Goal: Information Seeking & Learning: Learn about a topic

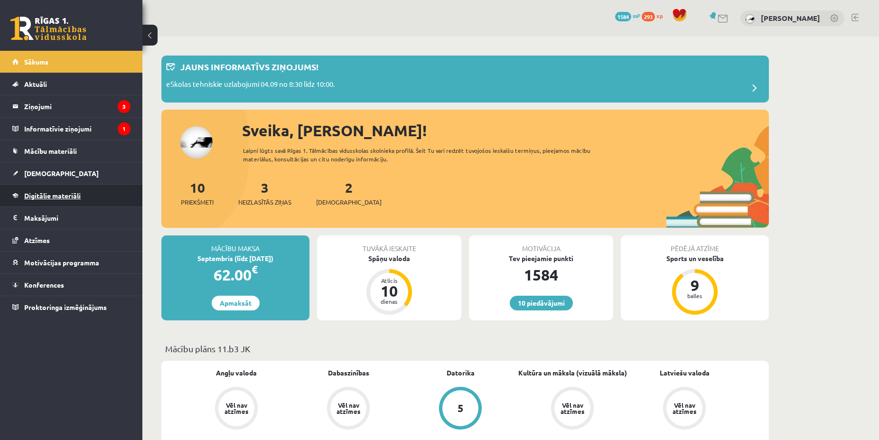
click at [121, 198] on link "Digitālie materiāli" at bounding box center [71, 196] width 118 height 22
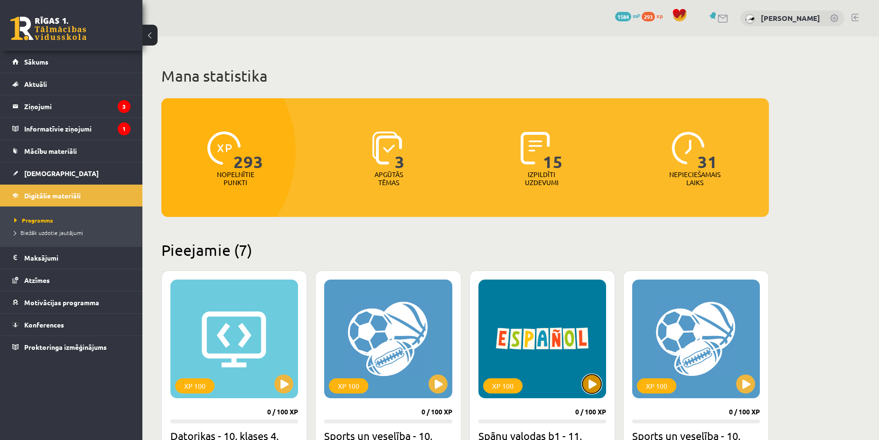
click at [591, 378] on button at bounding box center [591, 384] width 19 height 19
click at [584, 377] on div "XP 100" at bounding box center [543, 339] width 128 height 119
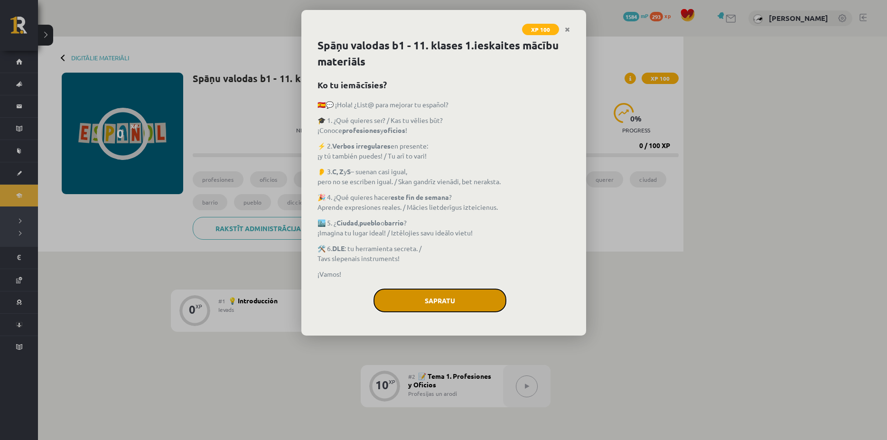
click at [434, 300] on button "Sapratu" at bounding box center [440, 301] width 133 height 24
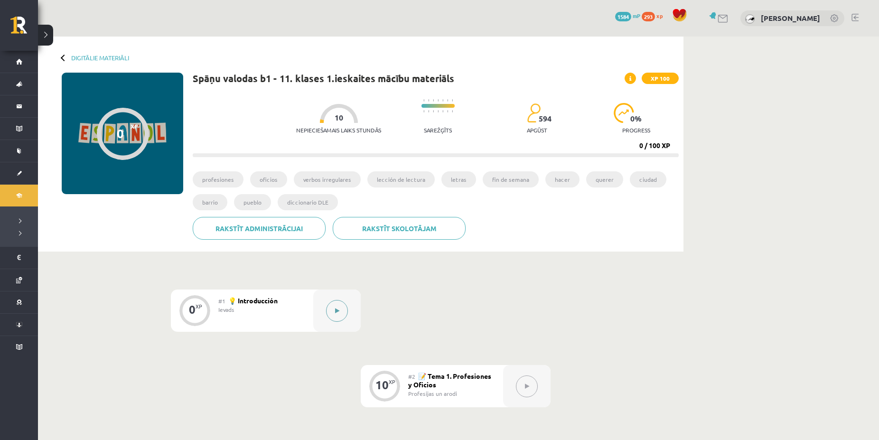
click at [343, 311] on button at bounding box center [337, 311] width 22 height 22
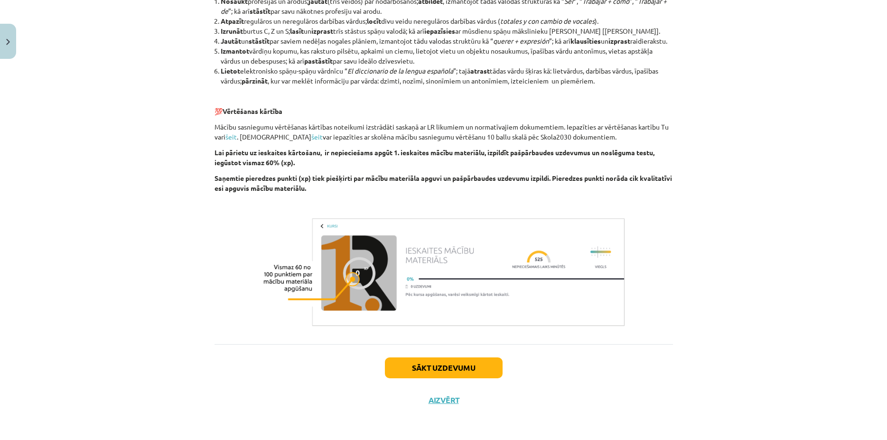
scroll to position [626, 0]
click at [468, 369] on button "Sākt uzdevumu" at bounding box center [444, 367] width 118 height 21
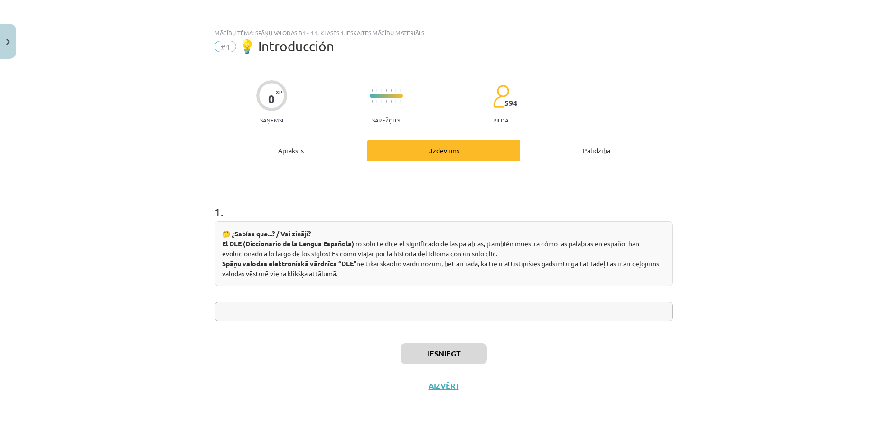
scroll to position [0, 0]
click at [423, 311] on input "text" at bounding box center [444, 311] width 459 height 19
type input "*"
click at [451, 351] on button "Iesniegt" at bounding box center [444, 353] width 86 height 21
click at [458, 389] on button "Nākamā nodarbība" at bounding box center [443, 392] width 93 height 22
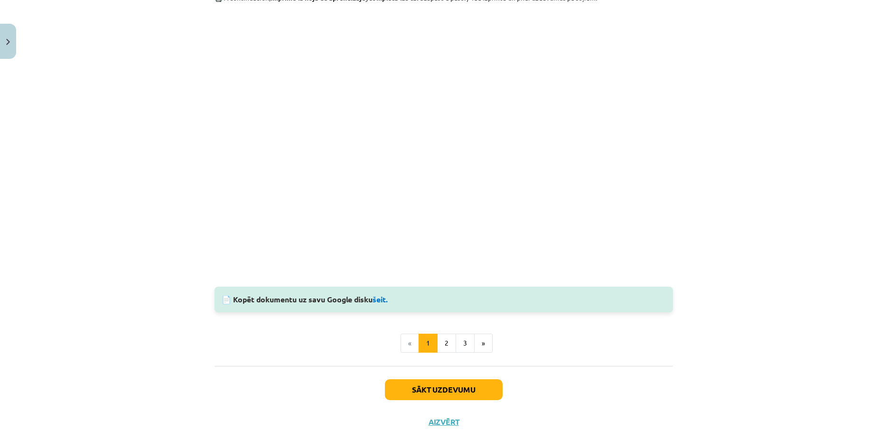
scroll to position [889, 0]
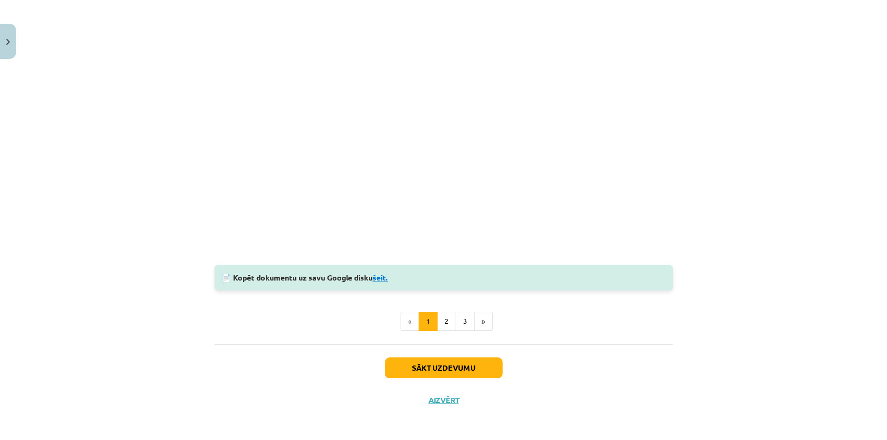
click at [378, 280] on link "šeit." at bounding box center [381, 277] width 16 height 10
click at [444, 321] on button "2" at bounding box center [446, 321] width 19 height 19
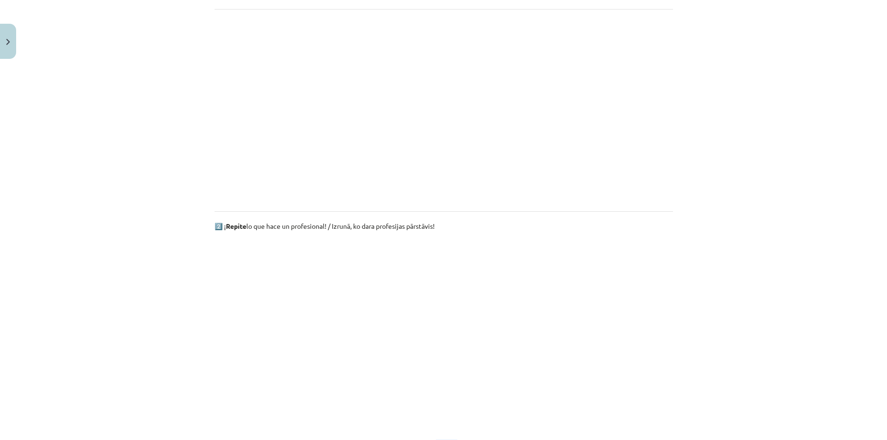
scroll to position [540, 0]
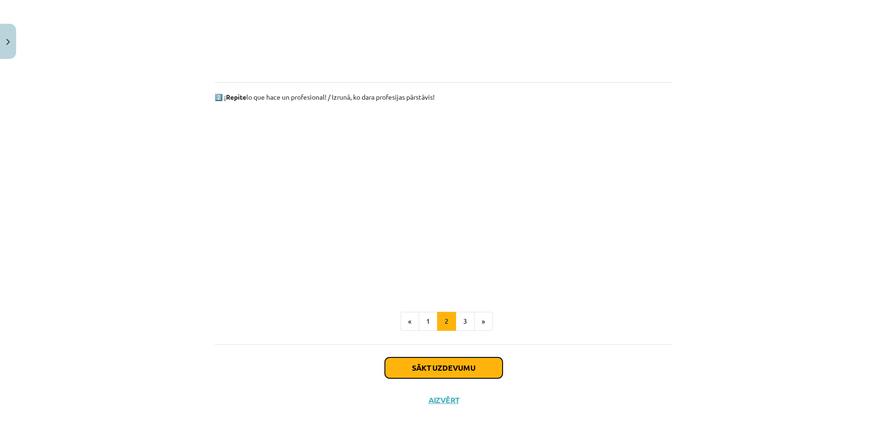
click at [412, 366] on button "Sākt uzdevumu" at bounding box center [444, 367] width 118 height 21
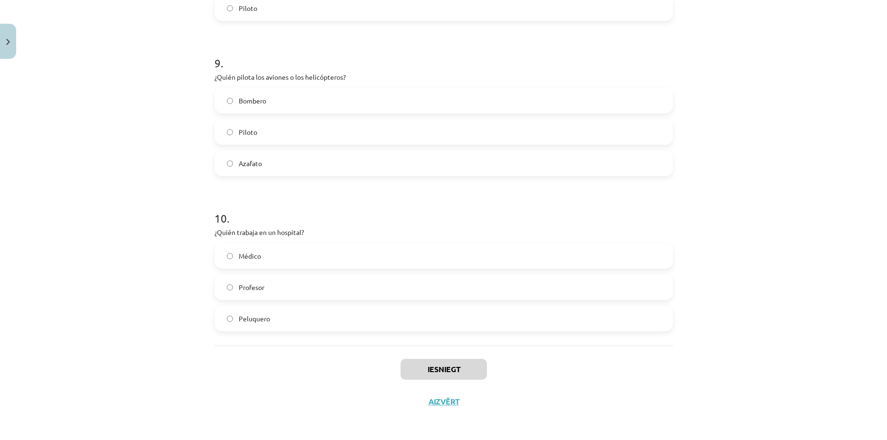
scroll to position [1392, 0]
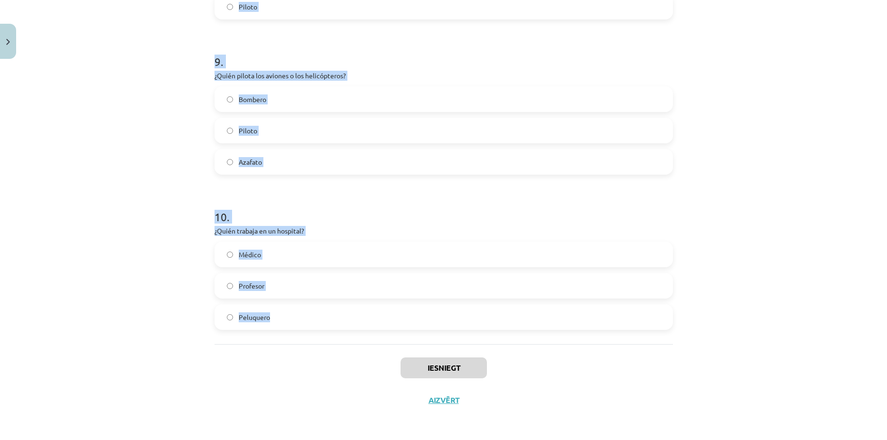
drag, startPoint x: 208, startPoint y: 204, endPoint x: 297, endPoint y: 357, distance: 176.5
copy form "El vendedor en femenino es… Vendidora Vender Vendedora 2 . ¿Qué hace un vendedo…"
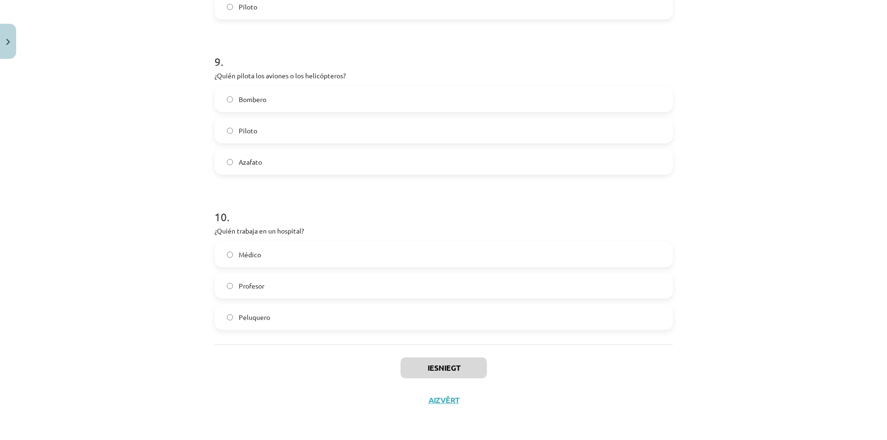
drag, startPoint x: 130, startPoint y: 188, endPoint x: 162, endPoint y: 185, distance: 32.4
click at [133, 188] on div "Mācību tēma: Spāņu valodas b1 - 11. klases 1.ieskaites mācību materiāls #2 📝 Te…" at bounding box center [443, 220] width 887 height 440
click at [244, 256] on span "Médico" at bounding box center [250, 255] width 22 height 10
click at [254, 137] on label "Piloto" at bounding box center [444, 131] width 457 height 24
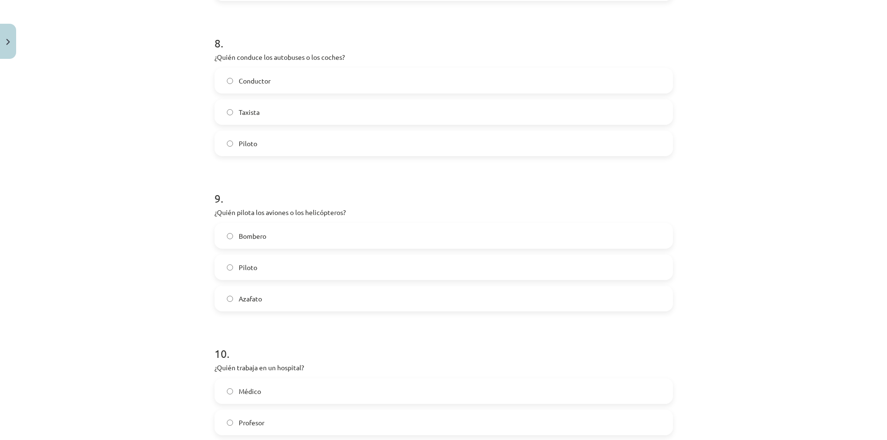
click at [260, 82] on span "Conductor" at bounding box center [255, 81] width 32 height 10
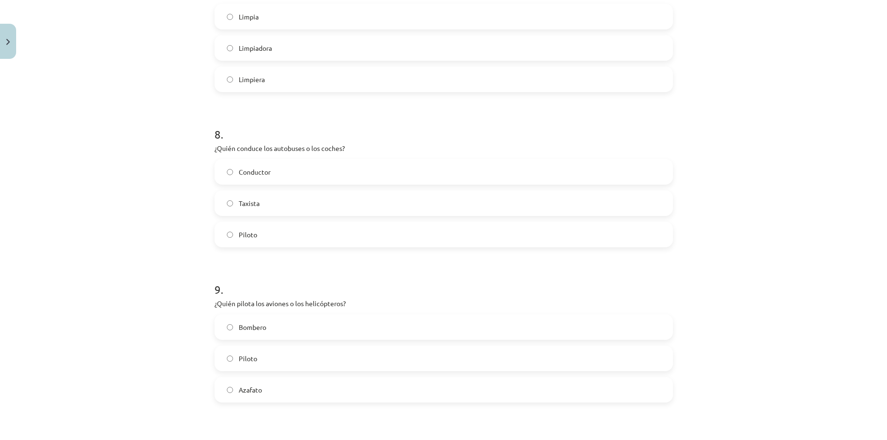
scroll to position [1119, 0]
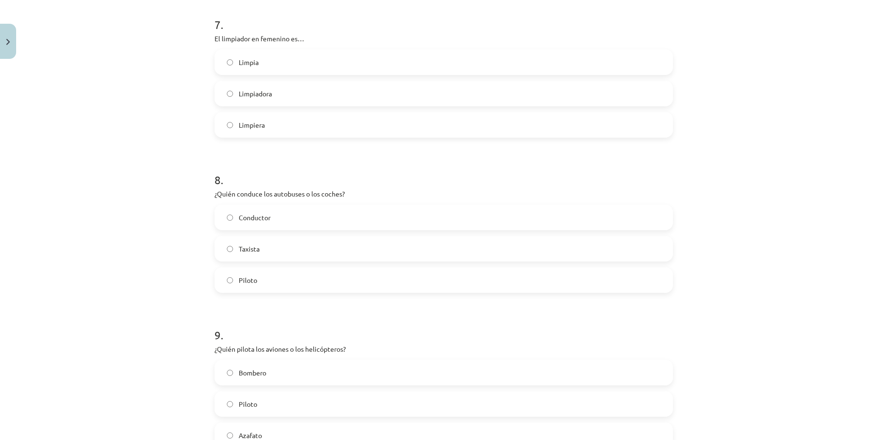
click at [263, 88] on label "Limpiadora" at bounding box center [444, 94] width 457 height 24
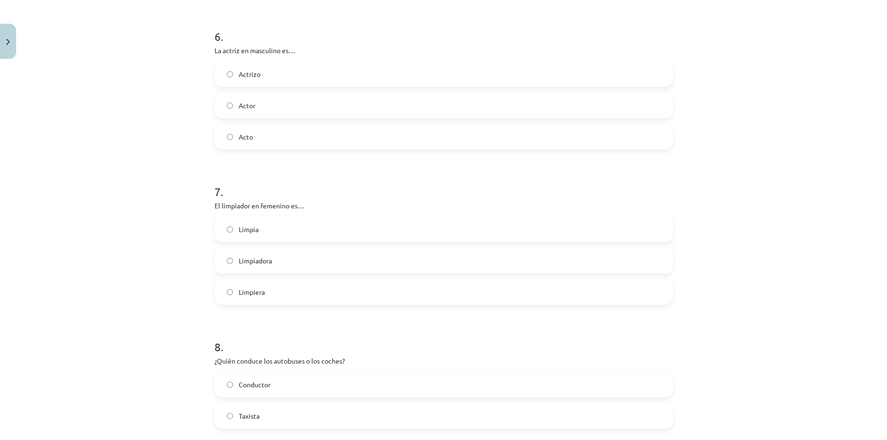
scroll to position [937, 0]
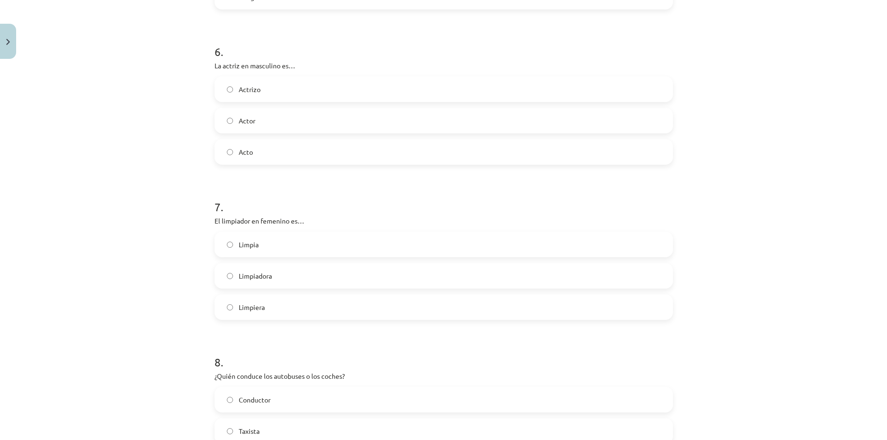
click at [242, 118] on label "Actor" at bounding box center [444, 121] width 457 height 24
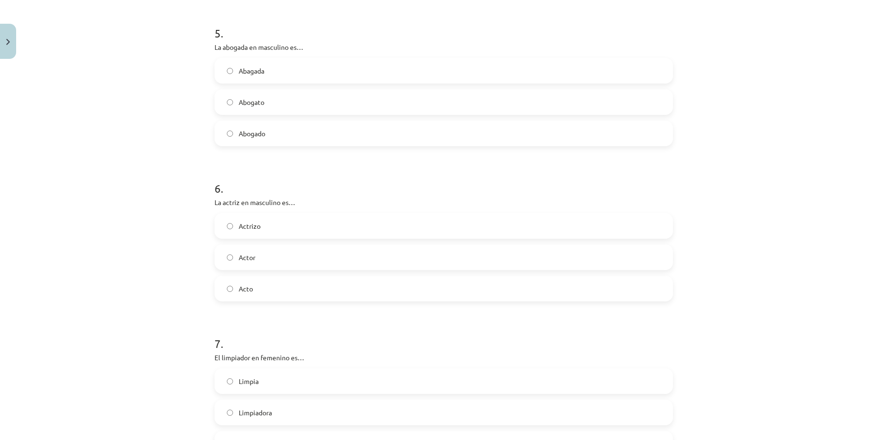
click at [262, 253] on label "Actor" at bounding box center [444, 257] width 457 height 24
click at [264, 98] on label "Abogato" at bounding box center [444, 102] width 457 height 24
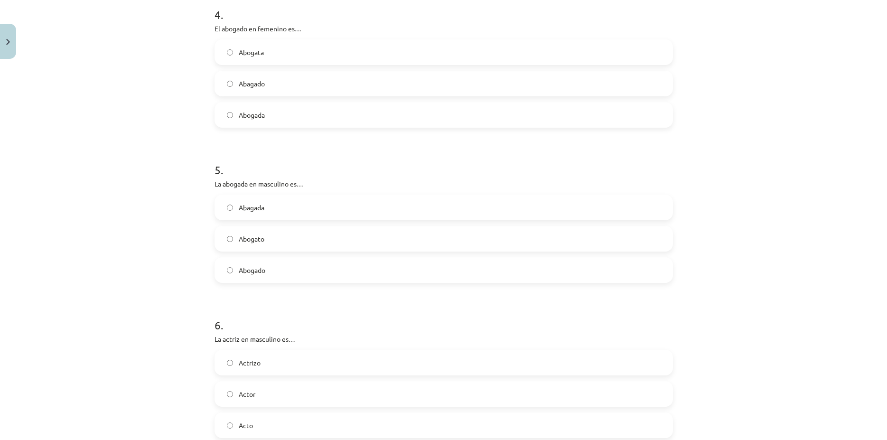
scroll to position [618, 0]
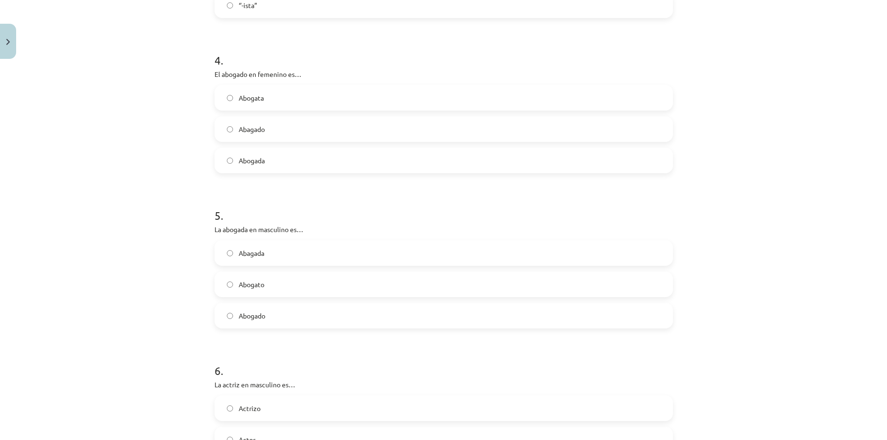
click at [261, 96] on label "Abogata" at bounding box center [444, 98] width 457 height 24
click at [273, 168] on label "Abogada" at bounding box center [444, 161] width 457 height 24
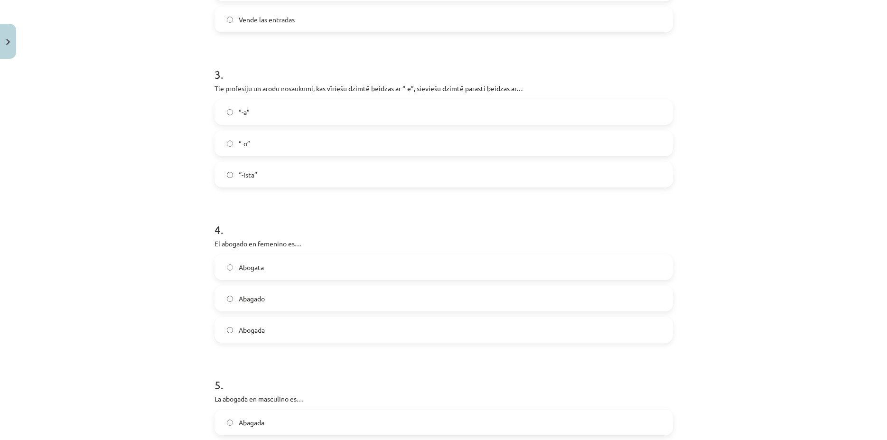
scroll to position [435, 0]
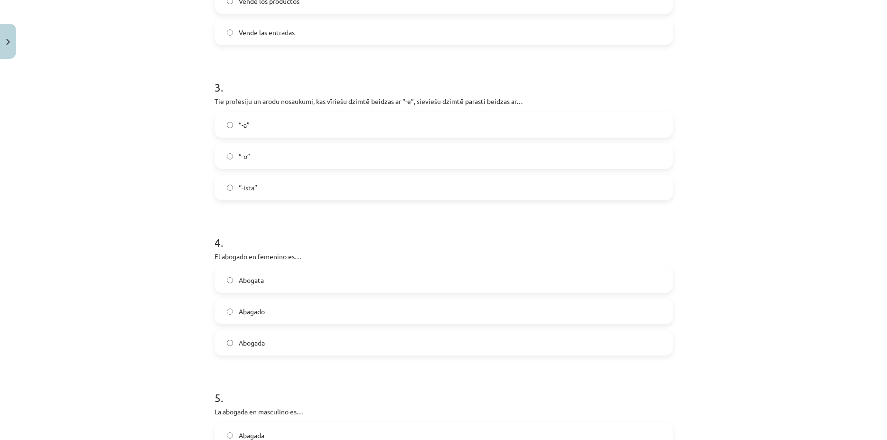
click at [277, 117] on label "“-a”" at bounding box center [444, 125] width 457 height 24
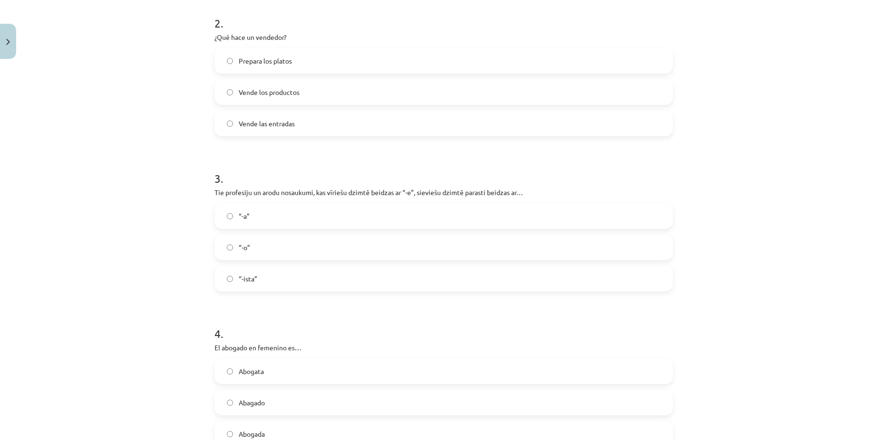
click at [305, 85] on label "Vende los productos" at bounding box center [444, 92] width 457 height 24
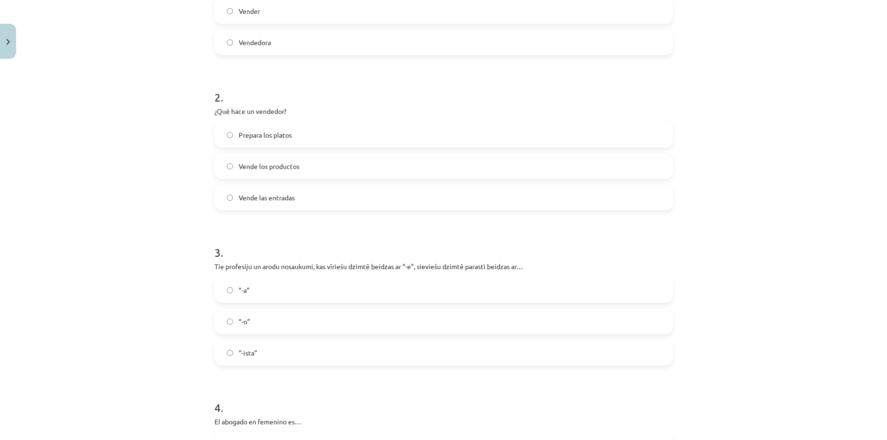
scroll to position [207, 0]
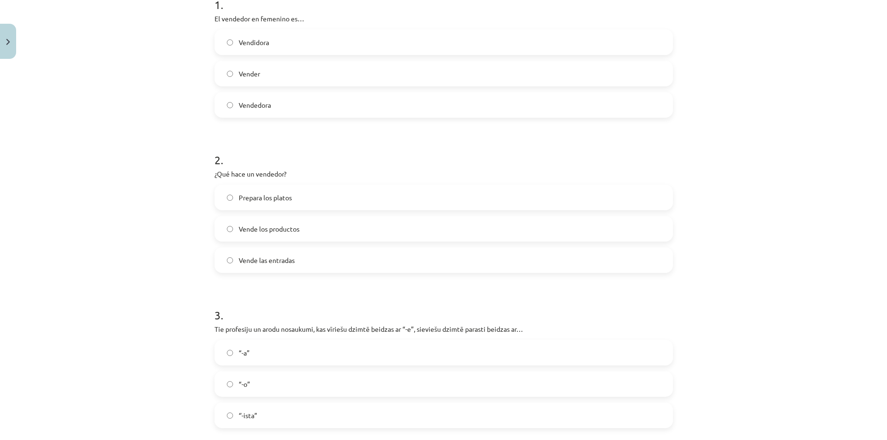
click at [287, 77] on label "Vender" at bounding box center [444, 74] width 457 height 24
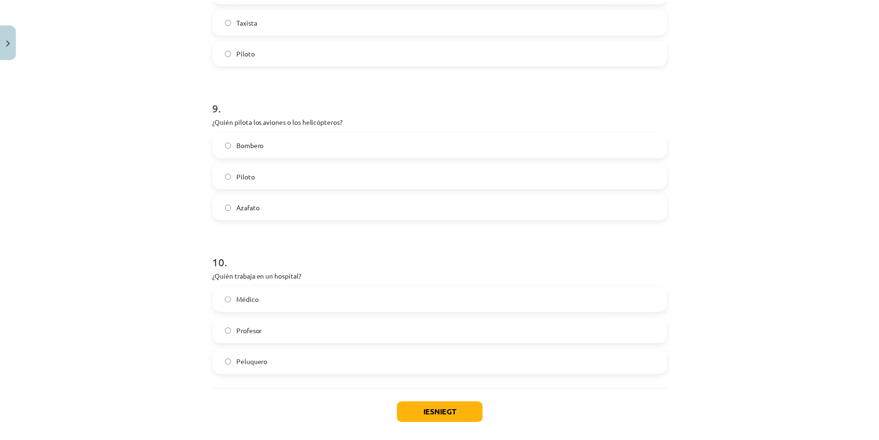
scroll to position [1392, 0]
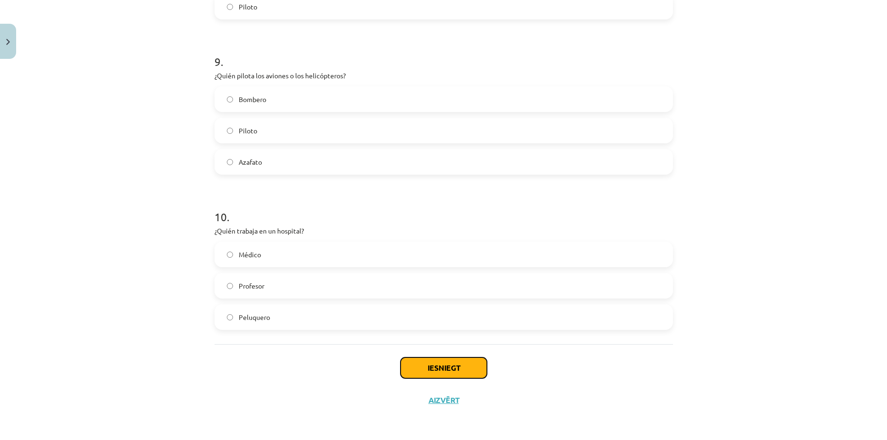
click at [436, 366] on button "Iesniegt" at bounding box center [444, 367] width 86 height 21
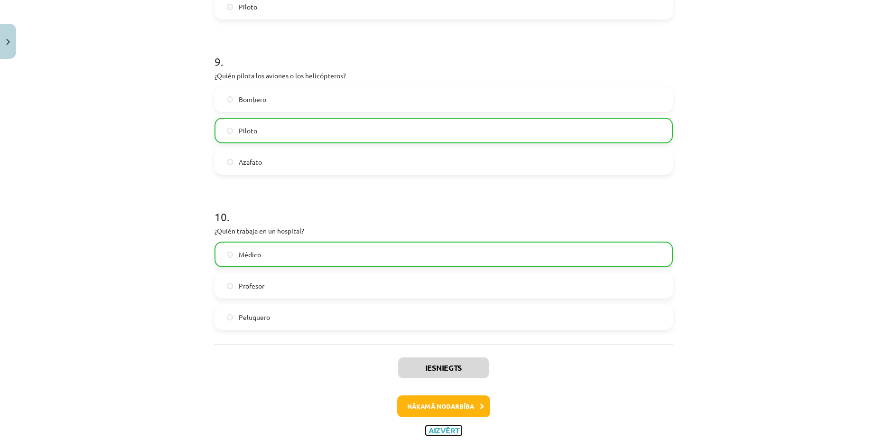
click at [432, 432] on button "Aizvērt" at bounding box center [444, 430] width 36 height 9
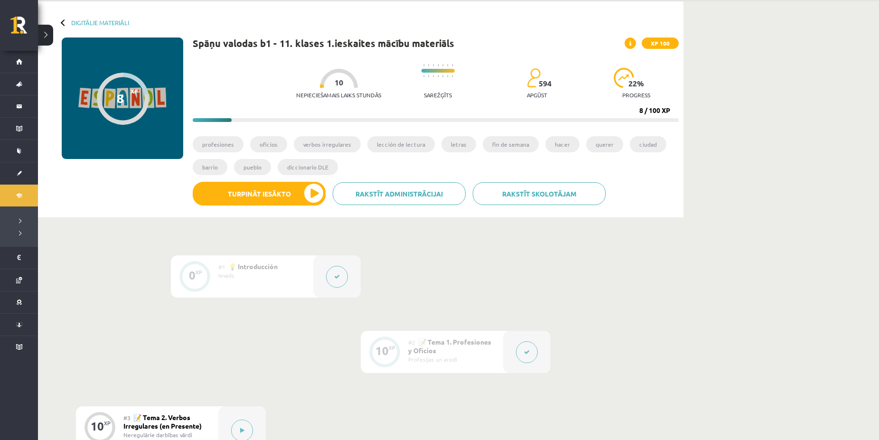
scroll to position [132, 0]
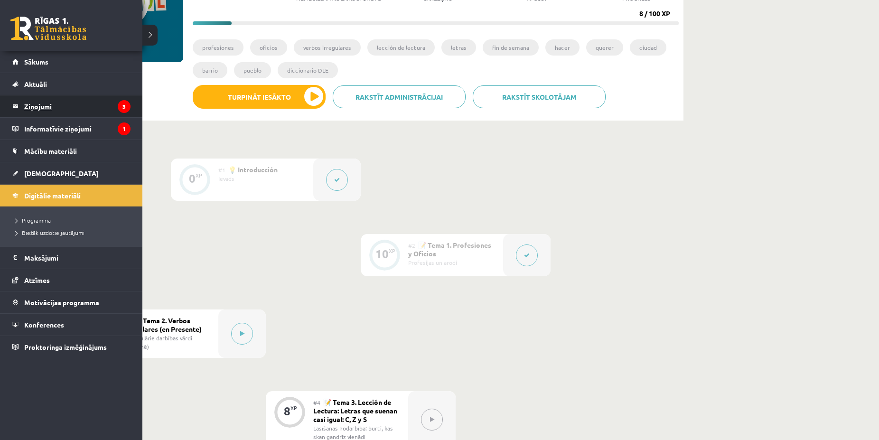
click at [34, 106] on legend "Ziņojumi 3" at bounding box center [77, 106] width 106 height 22
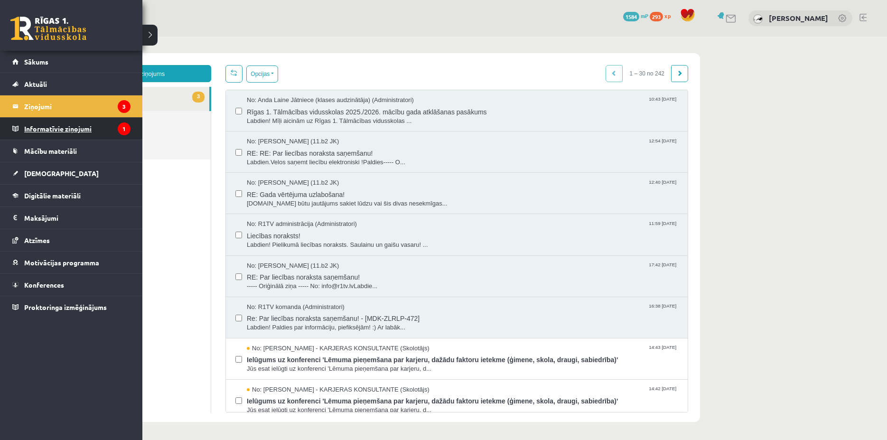
click at [55, 128] on legend "Informatīvie ziņojumi 1" at bounding box center [77, 129] width 106 height 22
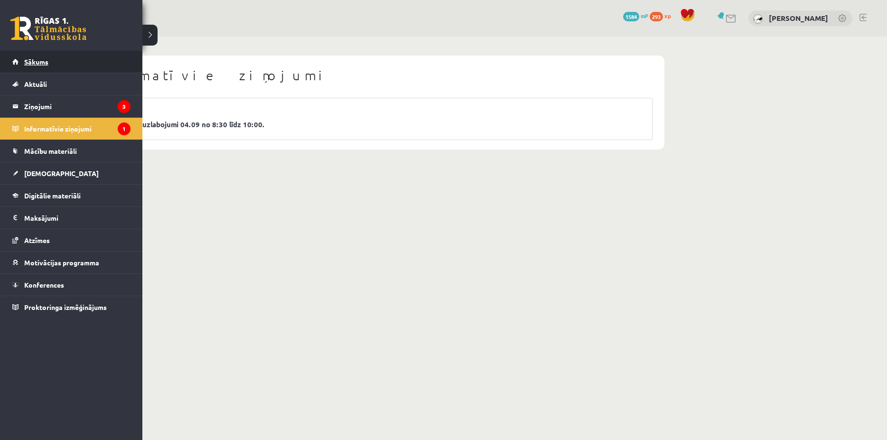
click at [37, 60] on span "Sākums" at bounding box center [36, 61] width 24 height 9
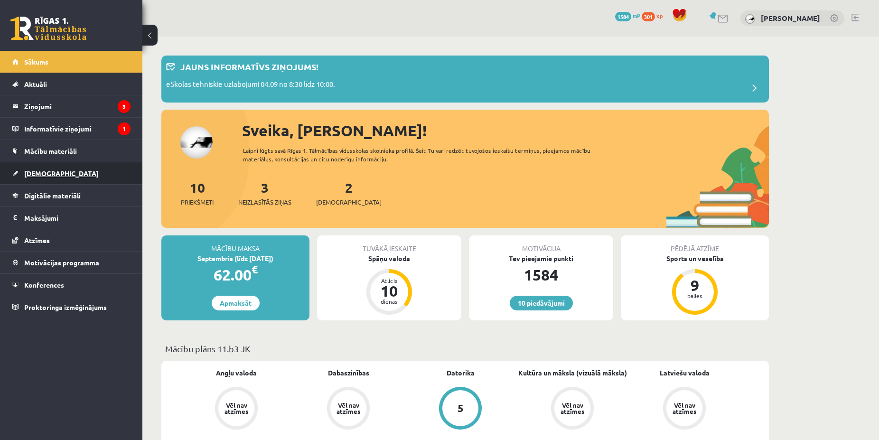
click at [66, 174] on link "[DEMOGRAPHIC_DATA]" at bounding box center [71, 173] width 118 height 22
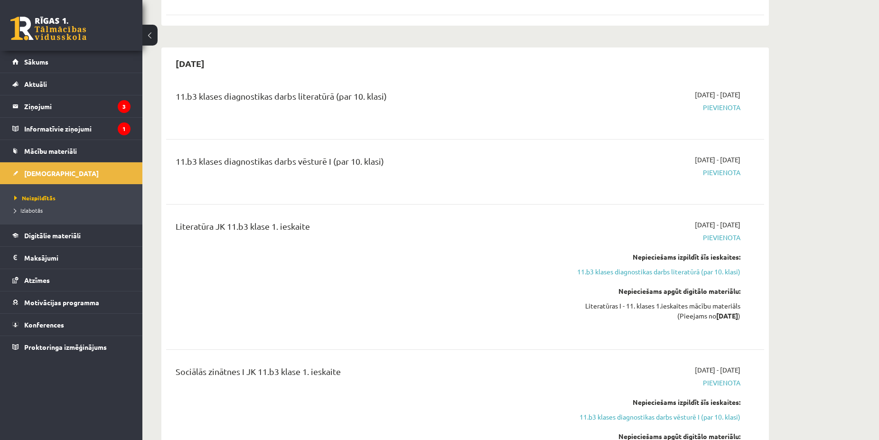
scroll to position [533, 0]
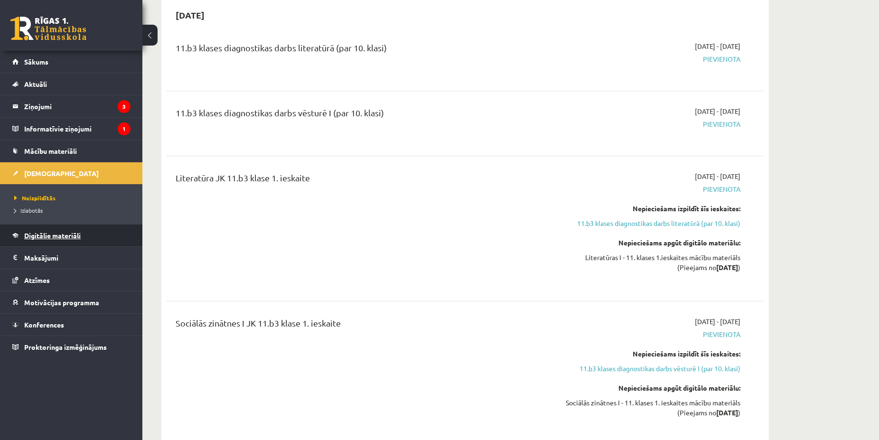
click at [92, 235] on link "Digitālie materiāli" at bounding box center [71, 236] width 118 height 22
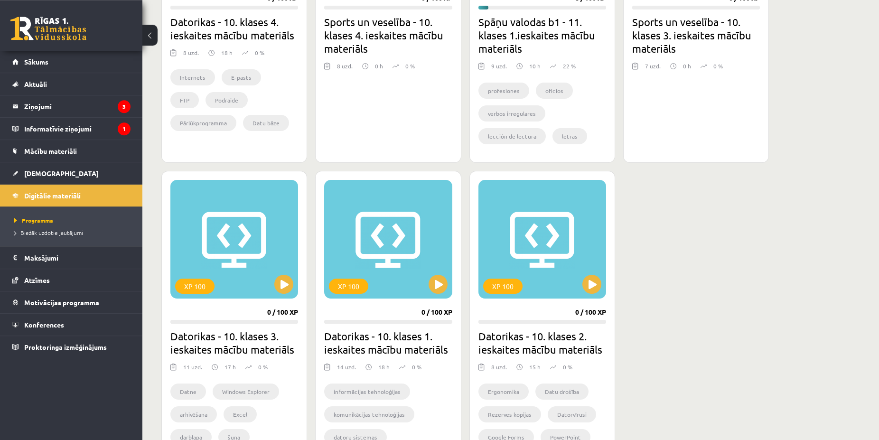
scroll to position [457, 0]
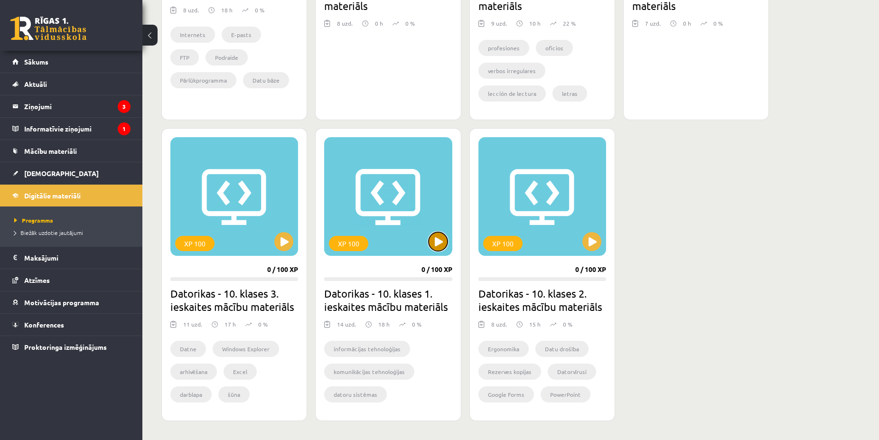
click at [435, 251] on button at bounding box center [438, 241] width 19 height 19
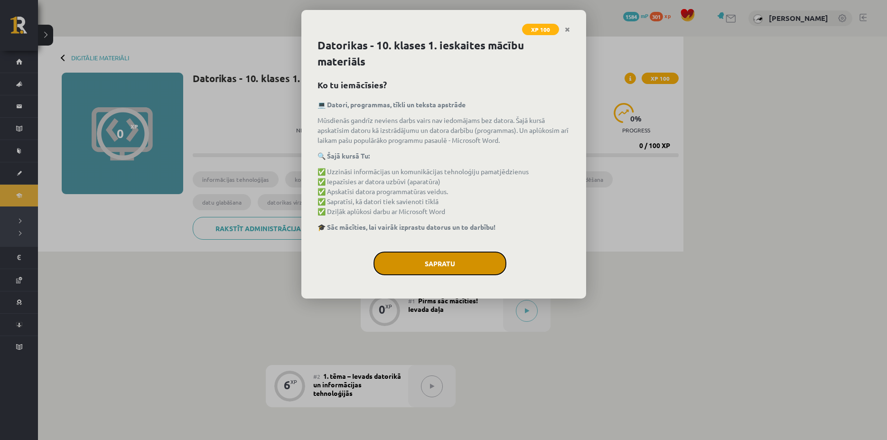
click at [426, 267] on button "Sapratu" at bounding box center [440, 264] width 133 height 24
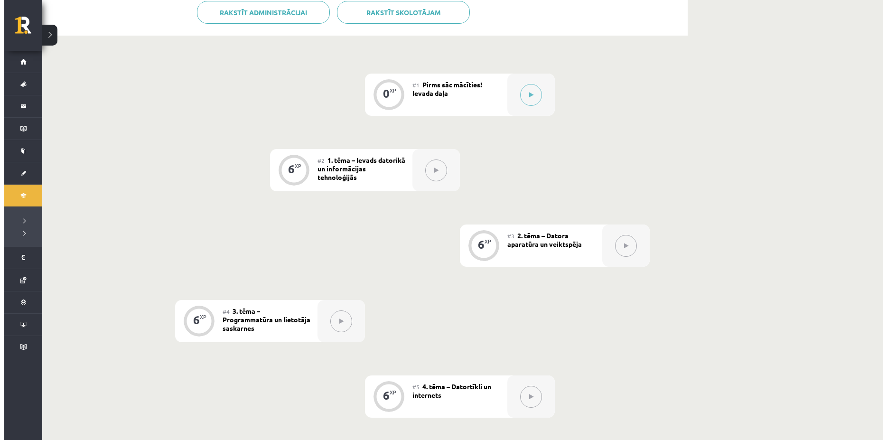
scroll to position [22, 0]
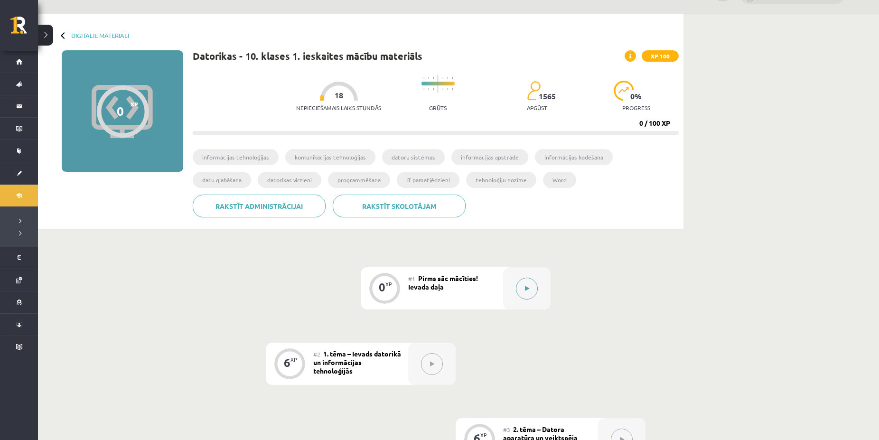
click at [532, 292] on button at bounding box center [527, 289] width 22 height 22
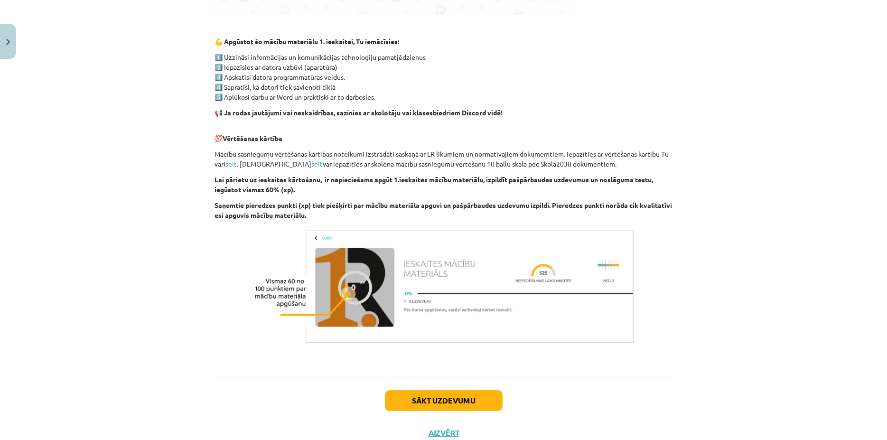
scroll to position [567, 0]
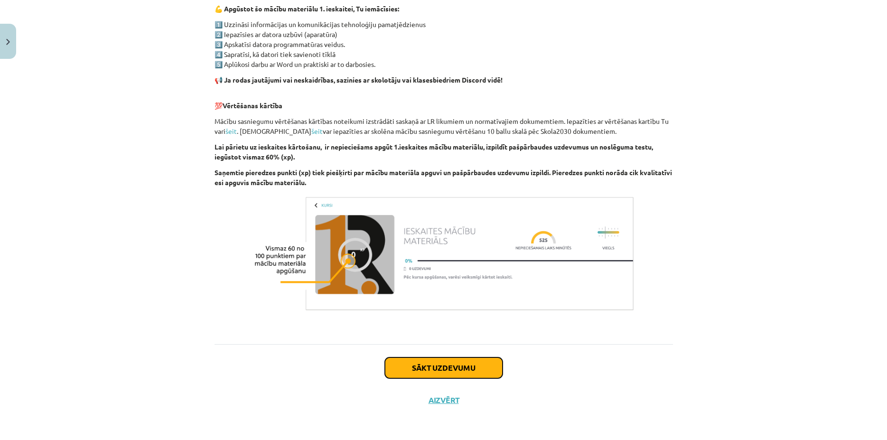
click at [465, 365] on button "Sākt uzdevumu" at bounding box center [444, 367] width 118 height 21
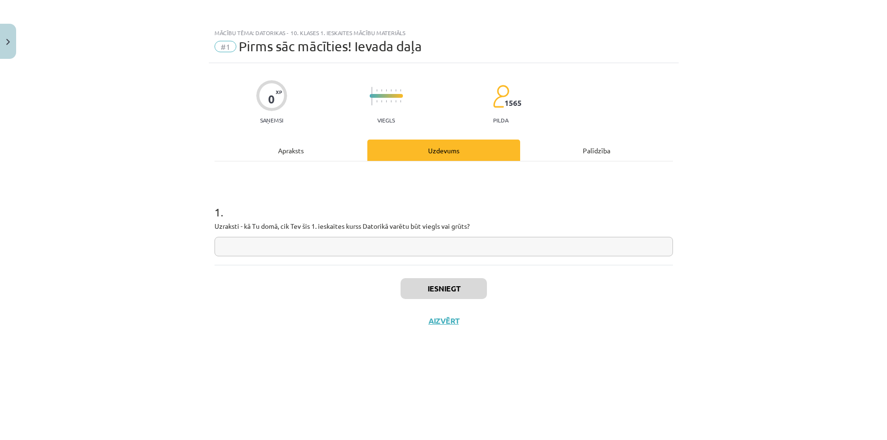
scroll to position [0, 0]
click at [443, 243] on input "text" at bounding box center [444, 246] width 459 height 19
type input "**********"
click at [412, 289] on button "Iesniegt" at bounding box center [444, 288] width 86 height 21
click at [437, 329] on button "Nākamā nodarbība" at bounding box center [443, 327] width 93 height 22
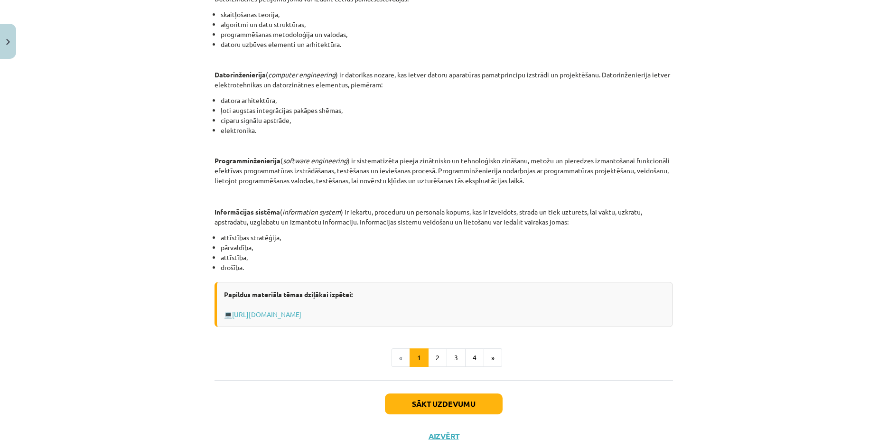
scroll to position [372, 0]
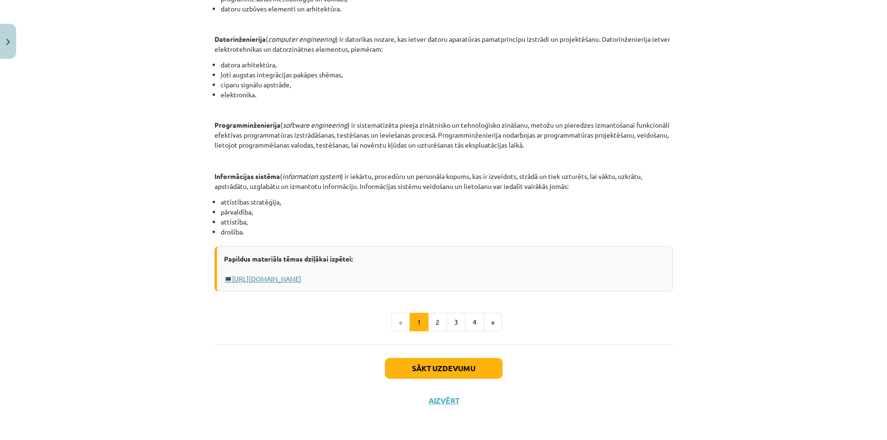
click at [301, 275] on link "Https://profizgl.lu.lv/mod/book/view.php?id=22319&chapterid=6858" at bounding box center [266, 278] width 69 height 9
click at [398, 282] on div "Papildus materiāls tēmas dziļākai izpētei: 💻 Https://profizgl.lu.lv/mod/book/vi…" at bounding box center [444, 268] width 459 height 45
click at [301, 276] on link "Https://profizgl.lu.lv/mod/book/view.php?id=22319&chapterid=6858" at bounding box center [266, 278] width 69 height 9
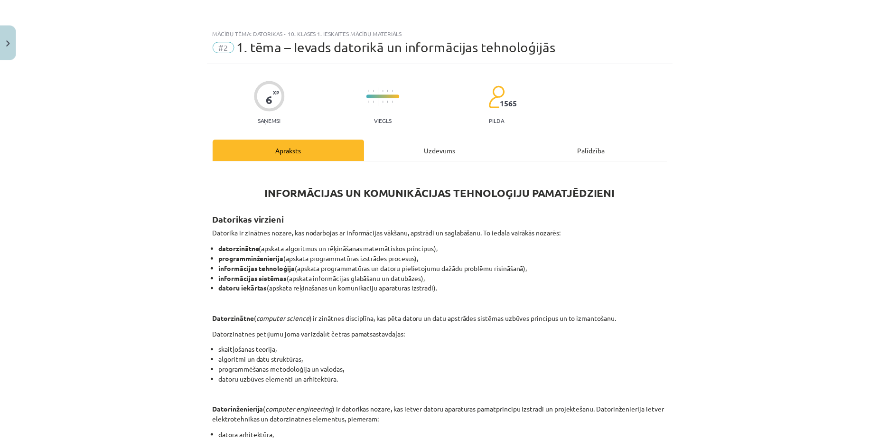
scroll to position [0, 0]
click at [9, 45] on button "Close" at bounding box center [8, 41] width 16 height 35
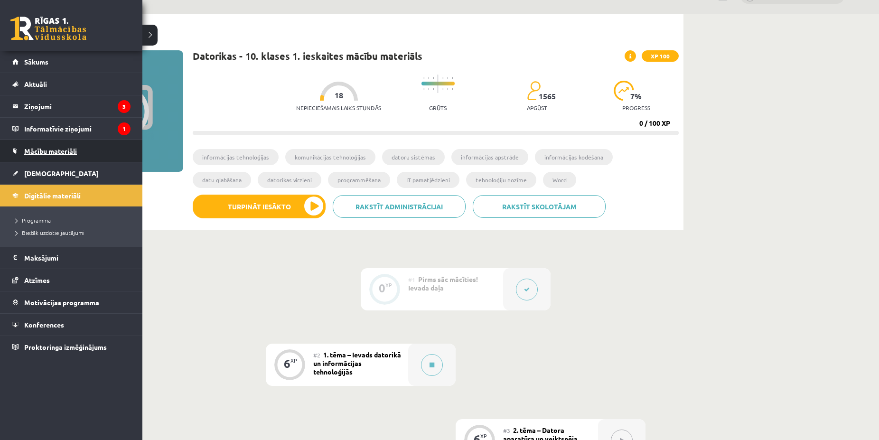
click at [58, 152] on span "Mācību materiāli" at bounding box center [50, 151] width 53 height 9
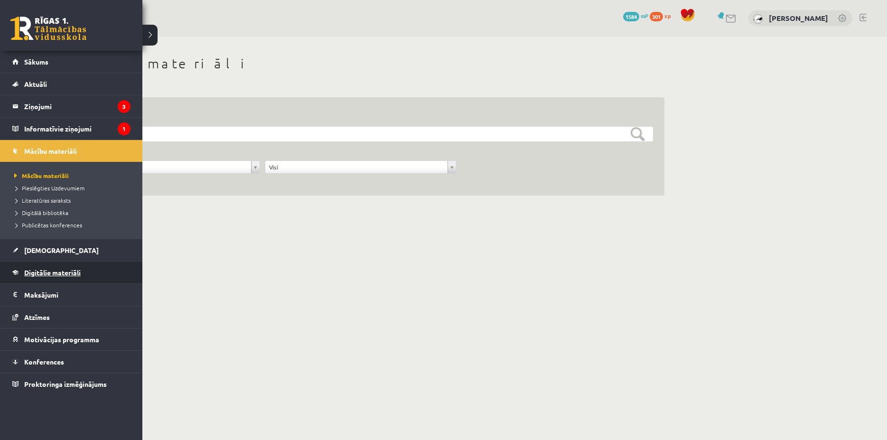
click at [58, 271] on span "Digitālie materiāli" at bounding box center [52, 272] width 56 height 9
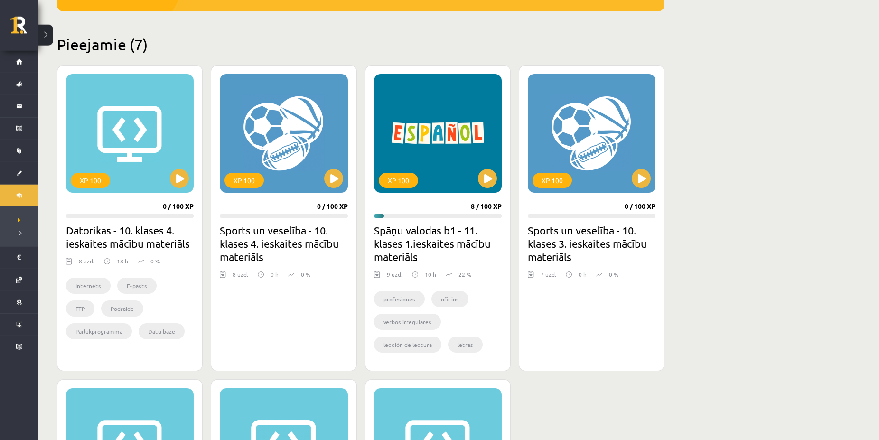
scroll to position [242, 0]
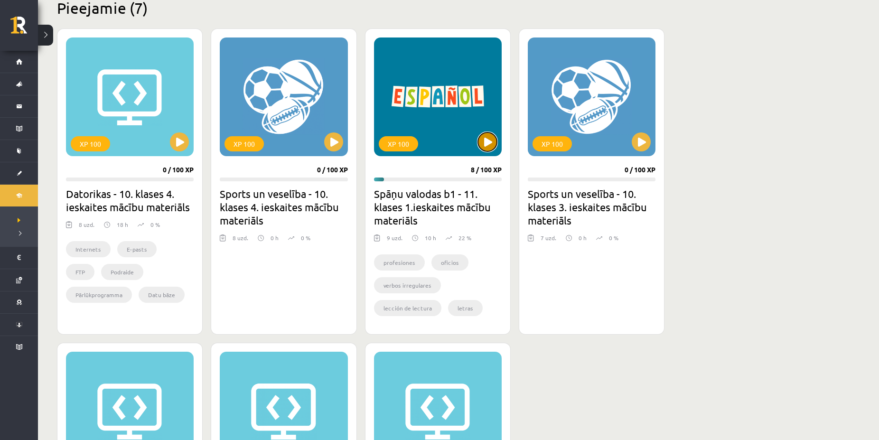
click at [479, 141] on button at bounding box center [487, 141] width 19 height 19
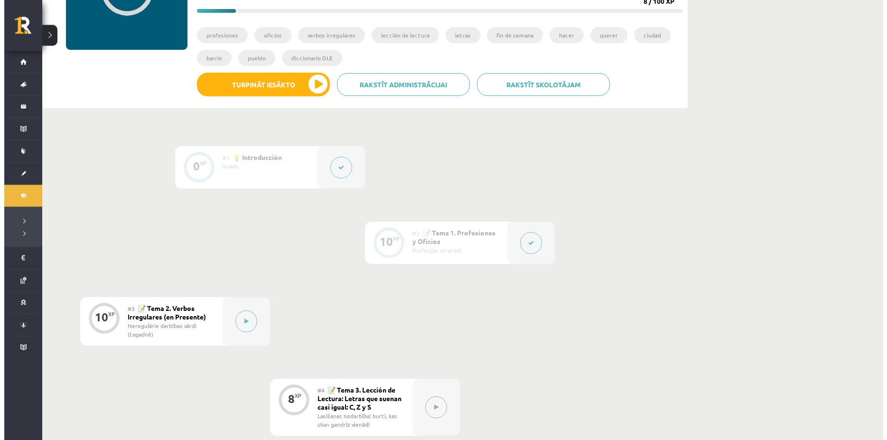
scroll to position [145, 0]
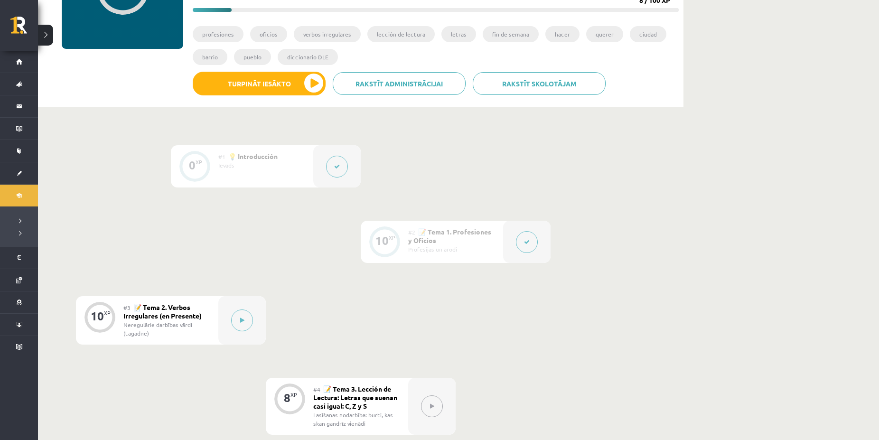
click at [534, 244] on button at bounding box center [527, 242] width 22 height 22
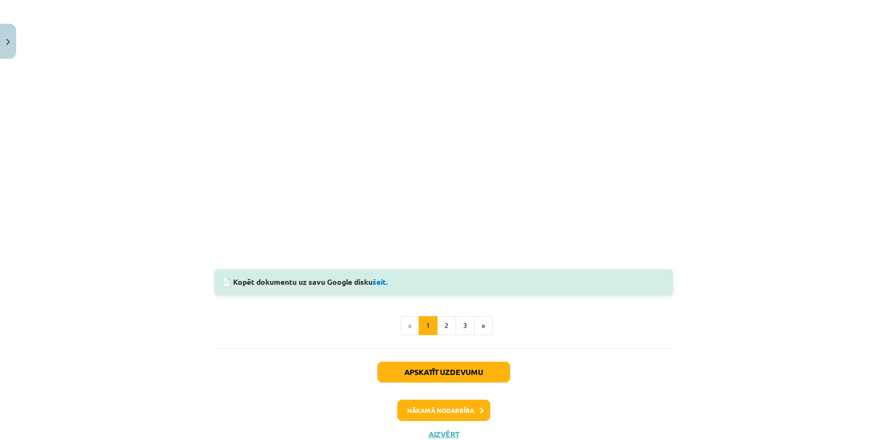
scroll to position [919, 0]
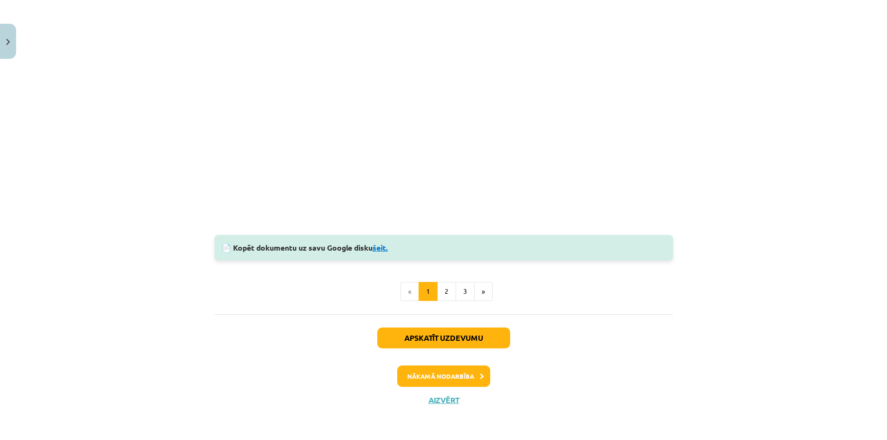
click at [382, 250] on link "šeit." at bounding box center [381, 248] width 16 height 10
